Goal: Task Accomplishment & Management: Use online tool/utility

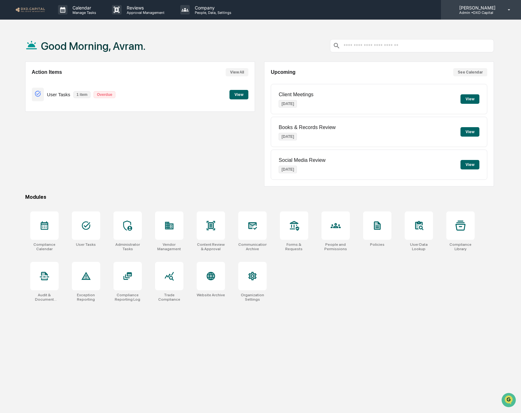
click at [481, 10] on p "Admin • DXD Capital" at bounding box center [476, 12] width 44 height 4
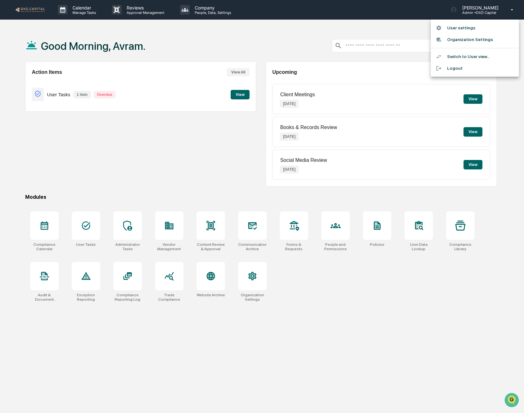
click at [240, 96] on div at bounding box center [262, 206] width 524 height 413
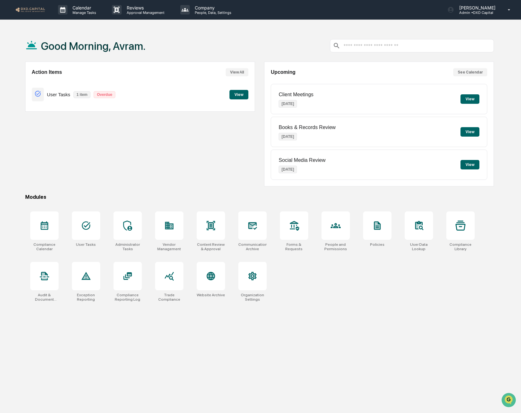
click at [236, 95] on button "View" at bounding box center [238, 94] width 19 height 9
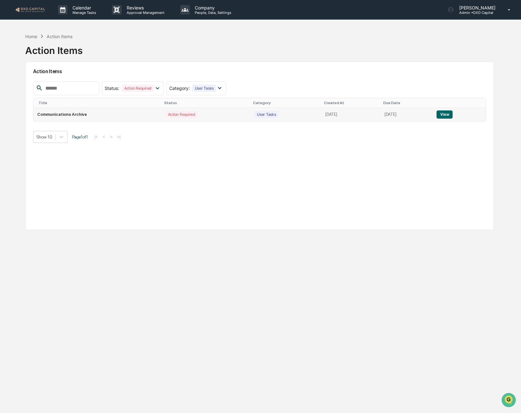
click at [452, 110] on button "View" at bounding box center [445, 114] width 16 height 8
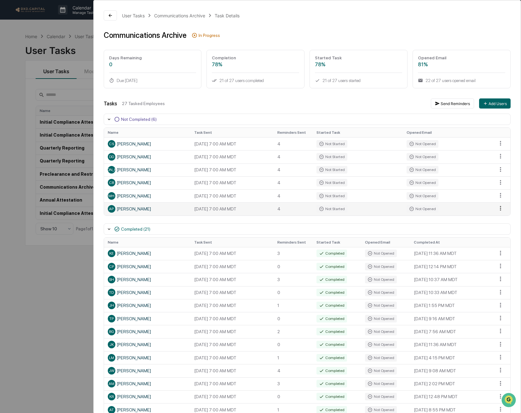
click at [500, 206] on html "Calendar Manage Tasks Reviews Approval Management Company People, Data, Setting…" at bounding box center [260, 206] width 521 height 413
click at [24, 258] on div "User Tasks Communications Archive Task Details Communications Archive In Progre…" at bounding box center [260, 206] width 521 height 413
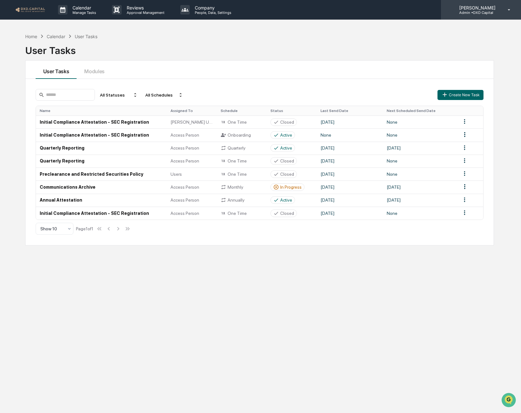
click at [506, 17] on div "[PERSON_NAME] Admin • DXD Capital" at bounding box center [481, 10] width 80 height 20
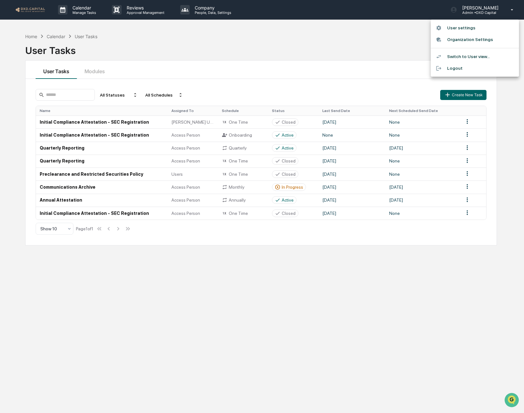
click at [467, 57] on li "Switch to User view..." at bounding box center [475, 57] width 88 height 12
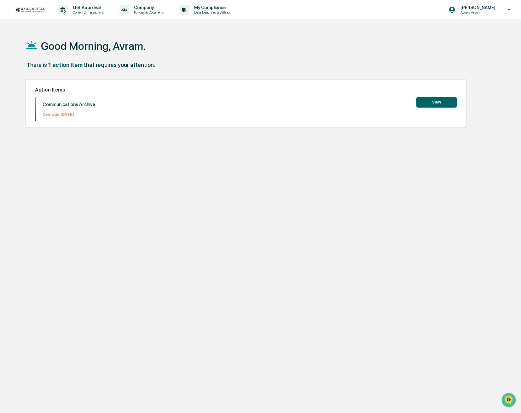
click at [433, 106] on button "View" at bounding box center [436, 102] width 40 height 11
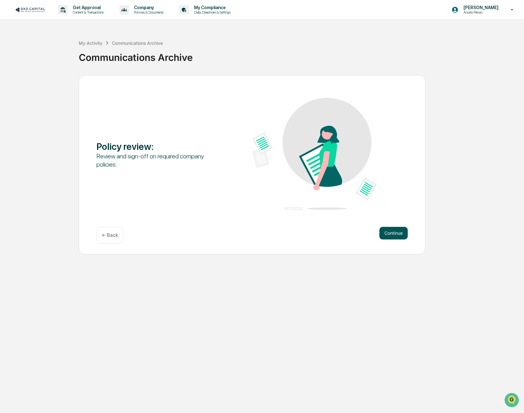
click at [399, 237] on button "Continue" at bounding box center [393, 233] width 28 height 13
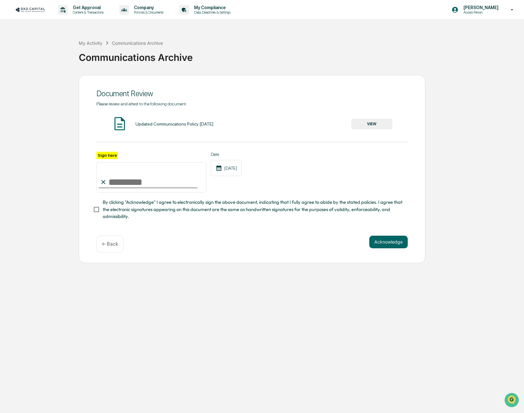
click at [385, 125] on button "VIEW" at bounding box center [371, 124] width 41 height 11
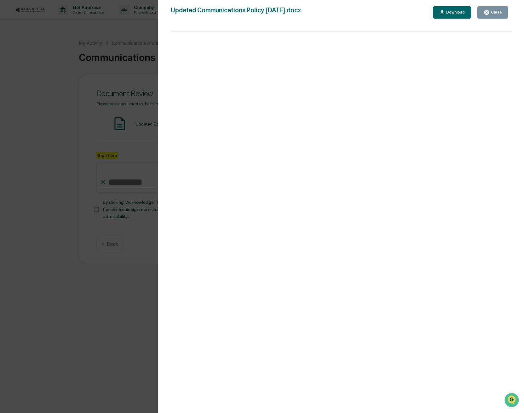
click at [111, 176] on div "Version History [DATE] 05:36 PM [PERSON_NAME] [DATE] 05:36 PM [PERSON_NAME] [DA…" at bounding box center [262, 206] width 524 height 413
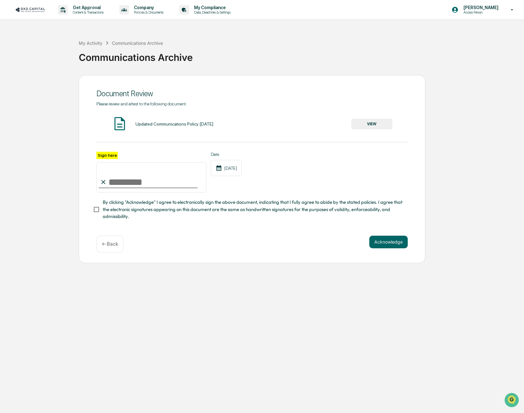
click at [133, 187] on input "Sign here" at bounding box center [151, 177] width 110 height 30
type input "**********"
click at [369, 235] on button "Acknowledge" at bounding box center [388, 241] width 38 height 13
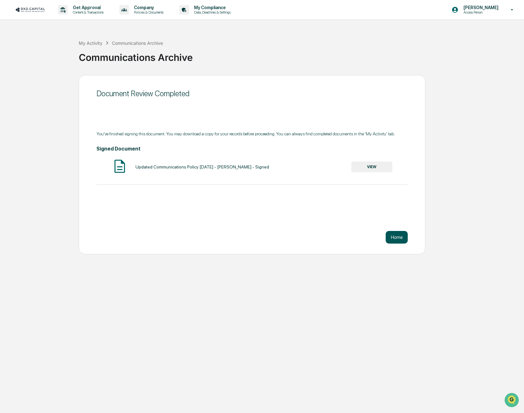
click at [402, 242] on button "Home" at bounding box center [397, 237] width 22 height 13
